Goal: Task Accomplishment & Management: Manage account settings

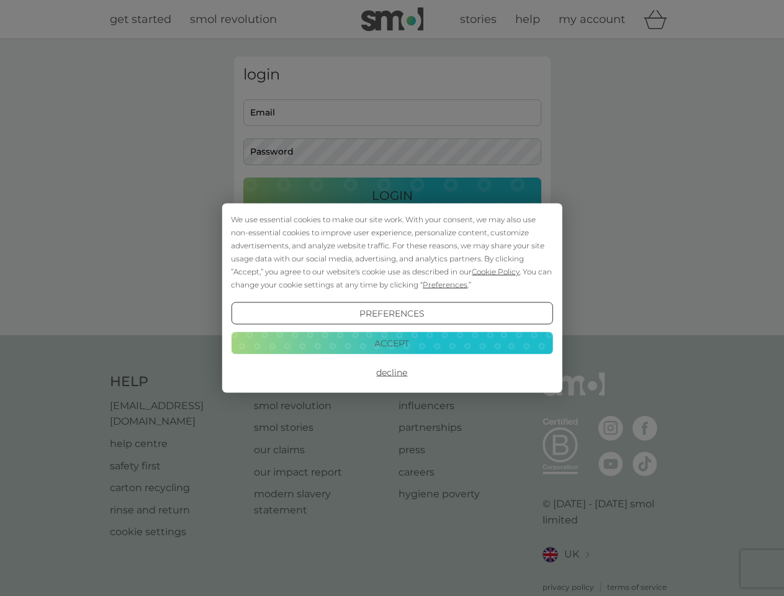
click at [496, 271] on span "Cookie Policy" at bounding box center [496, 271] width 48 height 9
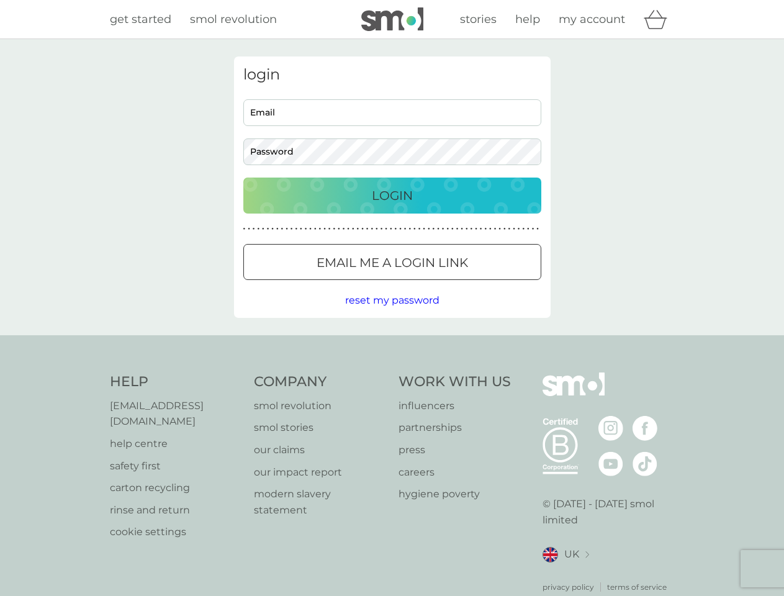
click at [444, 284] on div "login Email Password Login ● ● ● ● ● ● ● ● ● ● ● ● ● ● ● ● ● ● ● ● ● ● ● ● ● ● …" at bounding box center [392, 187] width 317 height 261
click at [392, 314] on div "login Email Password Login ● ● ● ● ● ● ● ● ● ● ● ● ● ● ● ● ● ● ● ● ● ● ● ● ● ● …" at bounding box center [392, 187] width 317 height 261
click at [392, 373] on div "Help [EMAIL_ADDRESS][DOMAIN_NAME] help centre safety first carton recycling rin…" at bounding box center [392, 483] width 565 height 220
click at [392, 343] on div "Help [EMAIL_ADDRESS][DOMAIN_NAME] help centre safety first carton recycling rin…" at bounding box center [392, 482] width 784 height 295
